Goal: Task Accomplishment & Management: Manage account settings

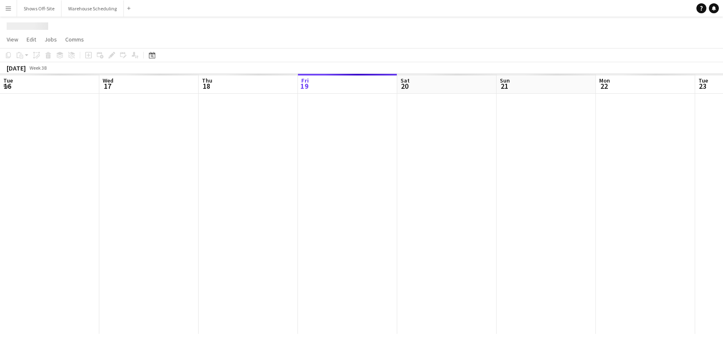
scroll to position [0, 199]
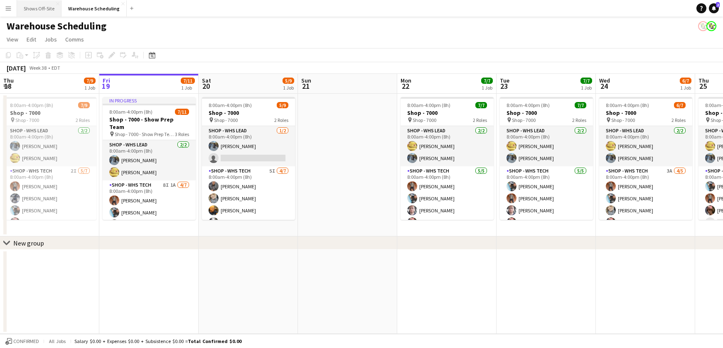
click at [44, 9] on button "Shows Off-Site Close" at bounding box center [39, 8] width 44 height 16
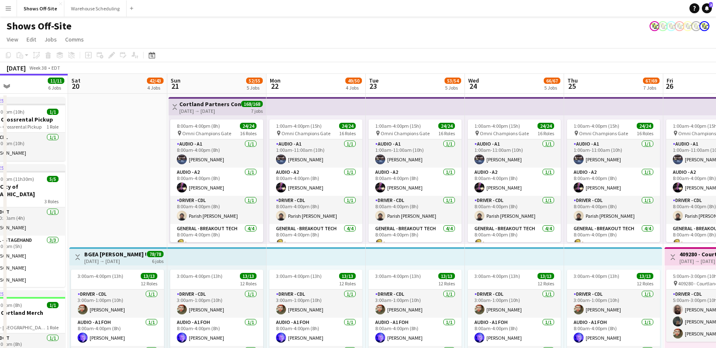
scroll to position [0, 360]
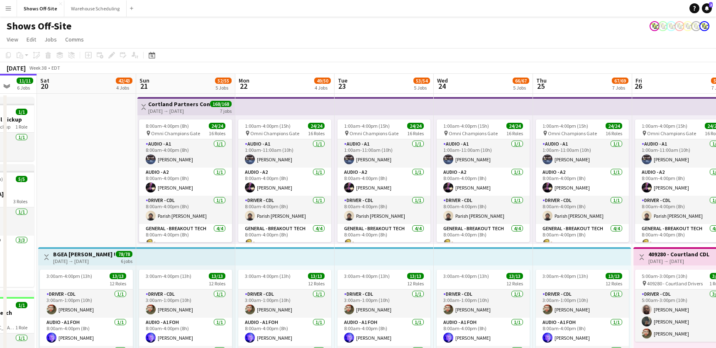
drag, startPoint x: 555, startPoint y: 80, endPoint x: 331, endPoint y: 69, distance: 223.7
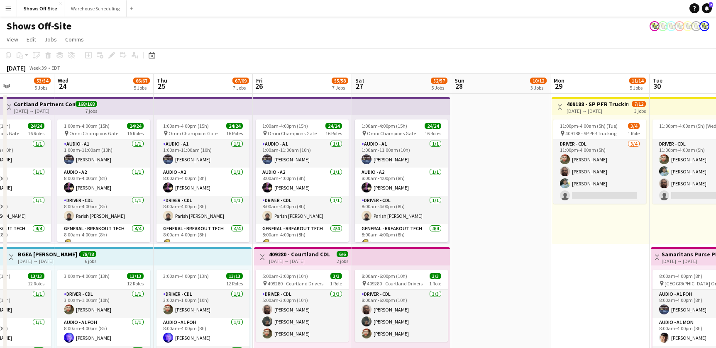
scroll to position [0, 344]
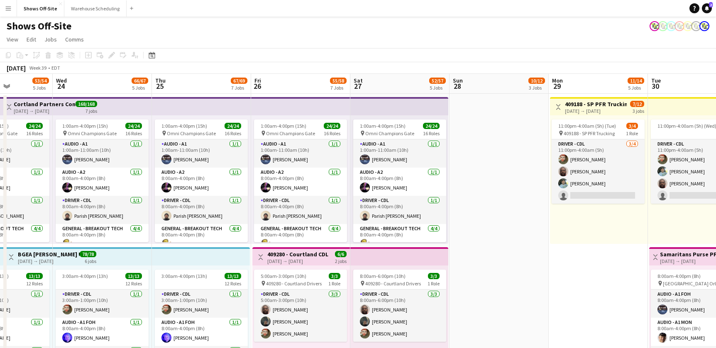
drag, startPoint x: 537, startPoint y: 193, endPoint x: 155, endPoint y: 190, distance: 381.3
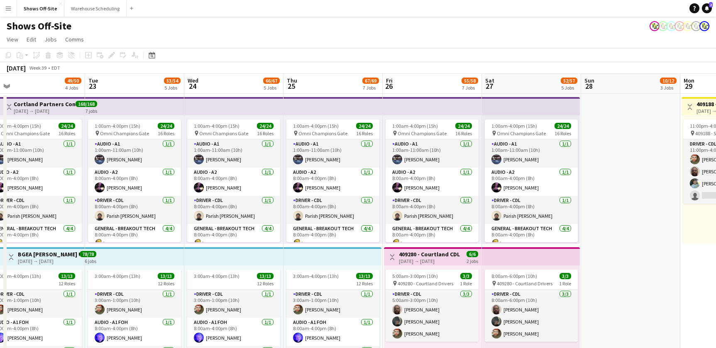
drag, startPoint x: 526, startPoint y: 191, endPoint x: 657, endPoint y: 187, distance: 131.7
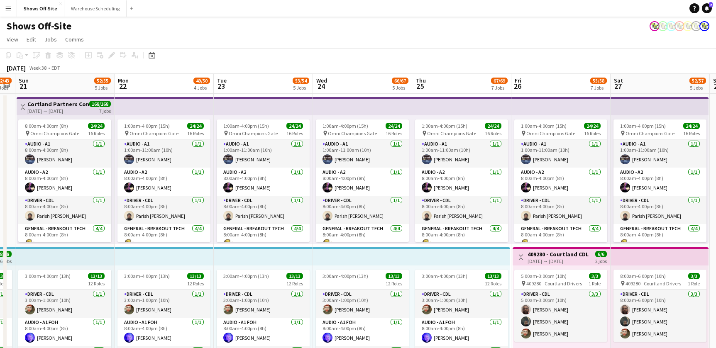
scroll to position [0, 281]
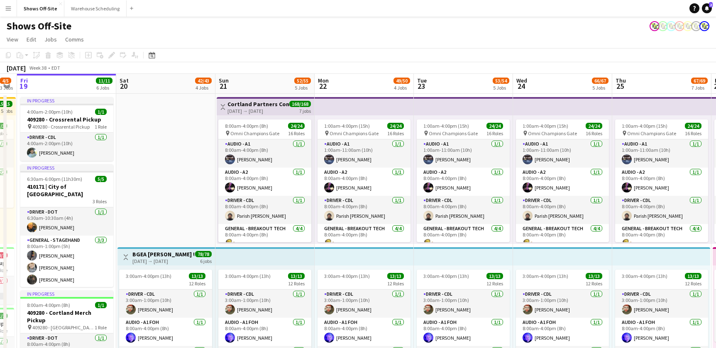
drag, startPoint x: 295, startPoint y: 169, endPoint x: 585, endPoint y: 175, distance: 290.0
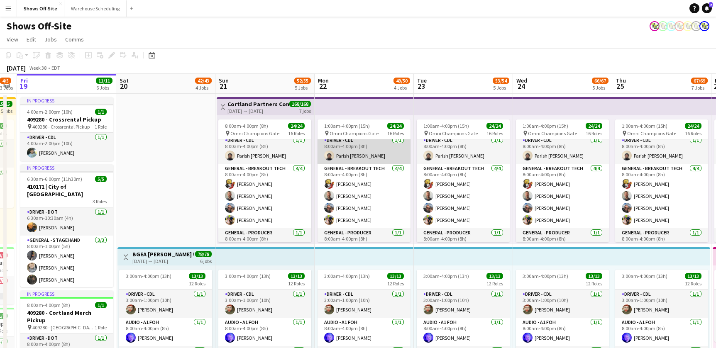
scroll to position [0, 0]
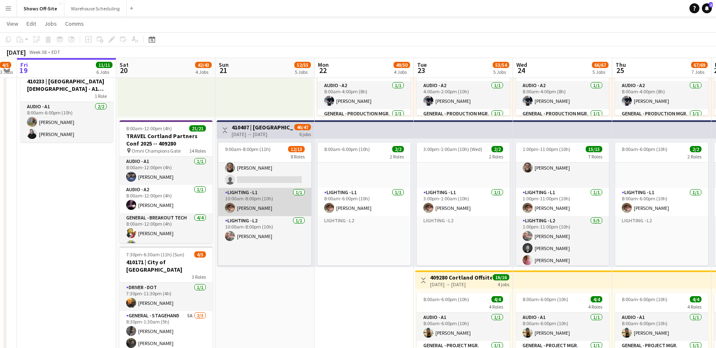
click at [232, 212] on app-user-avatar at bounding box center [230, 208] width 10 height 10
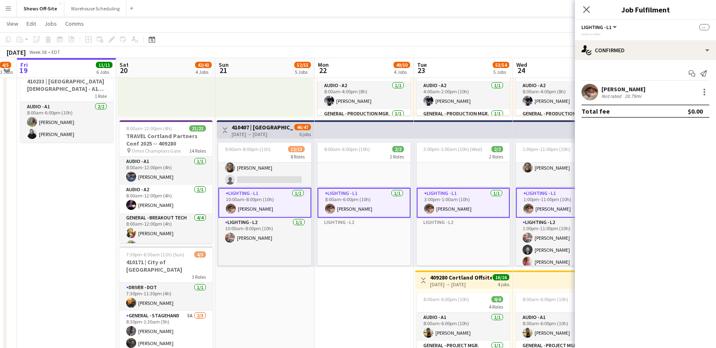
click at [590, 96] on app-user-avatar at bounding box center [590, 92] width 17 height 17
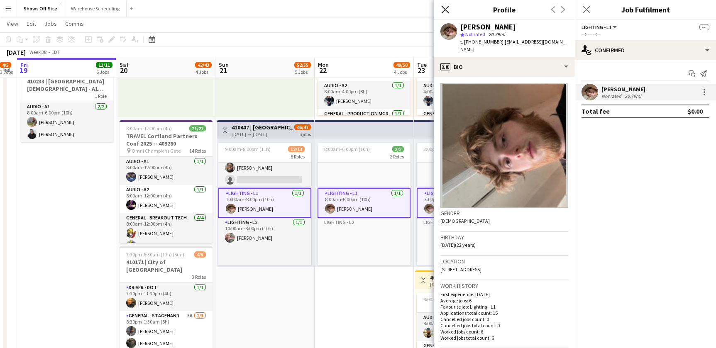
click at [446, 7] on icon "Close pop-in" at bounding box center [446, 9] width 8 height 8
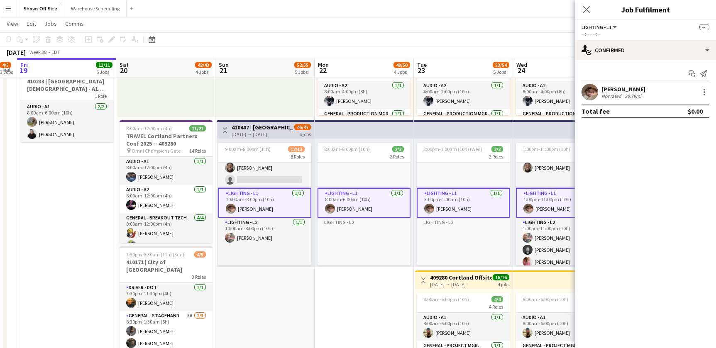
click at [364, 31] on app-page-menu "View Day view expanded Day view collapsed Month view Date picker Jump to [DATE]…" at bounding box center [358, 25] width 716 height 16
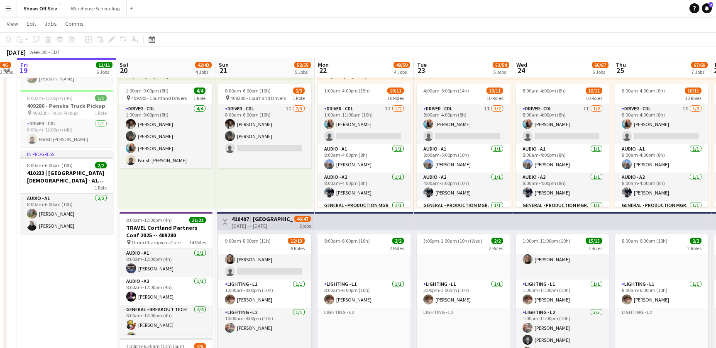
click at [437, 44] on app-toolbar "Copy Paste Paste Command V Paste with crew Command Shift V Paste linked Job [GE…" at bounding box center [358, 39] width 716 height 14
click at [442, 47] on div "[DATE] Week 38 • EDT" at bounding box center [358, 53] width 716 height 12
click at [374, 41] on app-toolbar "Copy Paste Paste Command V Paste with crew Command Shift V Paste linked Job [GE…" at bounding box center [358, 39] width 716 height 14
click at [290, 35] on app-toolbar "Copy Paste Paste Command V Paste with crew Command Shift V Paste linked Job [GE…" at bounding box center [358, 39] width 716 height 14
